Goal: Information Seeking & Learning: Learn about a topic

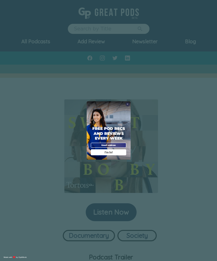
scroll to position [628, 0]
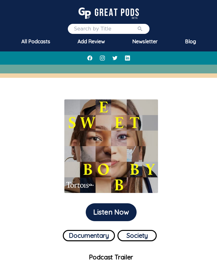
scroll to position [348, 0]
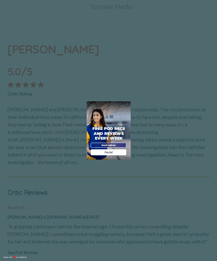
click at [128, 105] on span "X" at bounding box center [128, 104] width 2 height 3
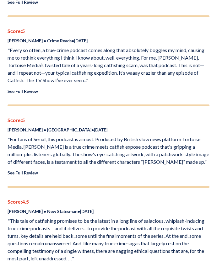
scroll to position [1168, 0]
